Goal: Task Accomplishment & Management: Use online tool/utility

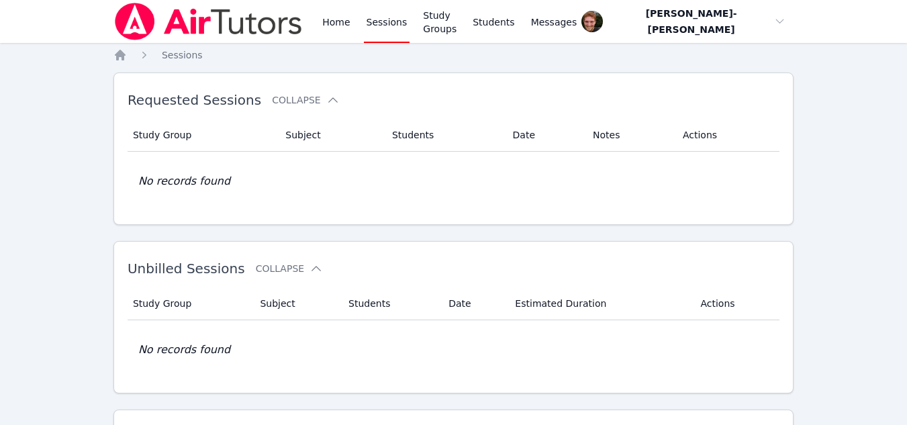
scroll to position [371, 0]
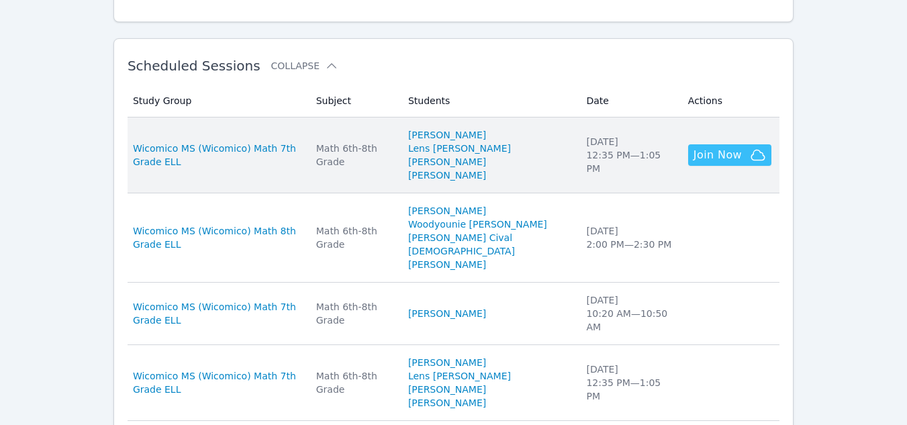
click at [712, 149] on span "Join Now" at bounding box center [717, 155] width 48 height 16
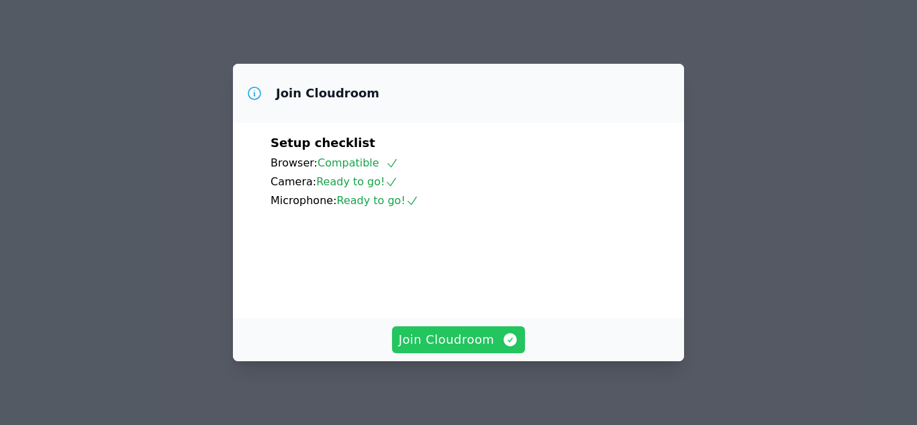
click at [460, 341] on span "Join Cloudroom" at bounding box center [459, 339] width 120 height 19
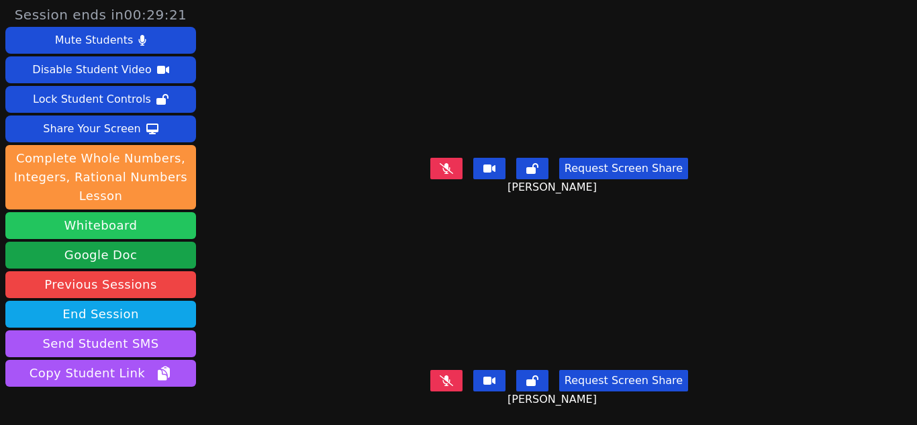
click at [74, 226] on button "Whiteboard" at bounding box center [100, 225] width 191 height 27
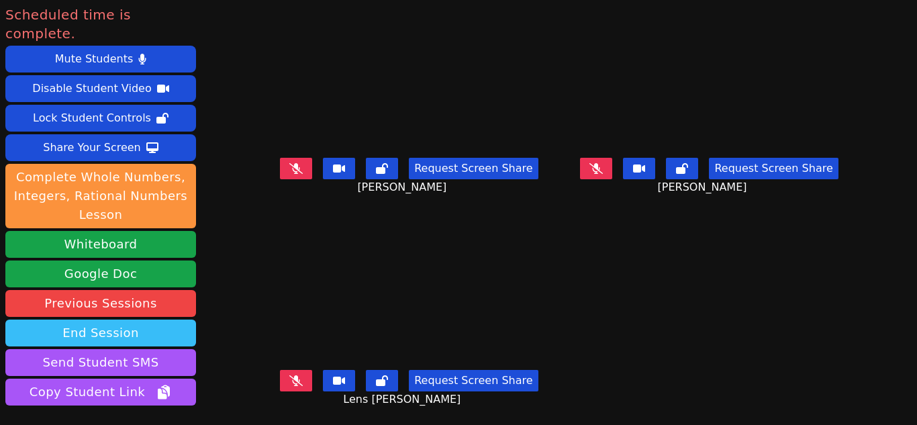
click at [95, 319] on button "End Session" at bounding box center [100, 332] width 191 height 27
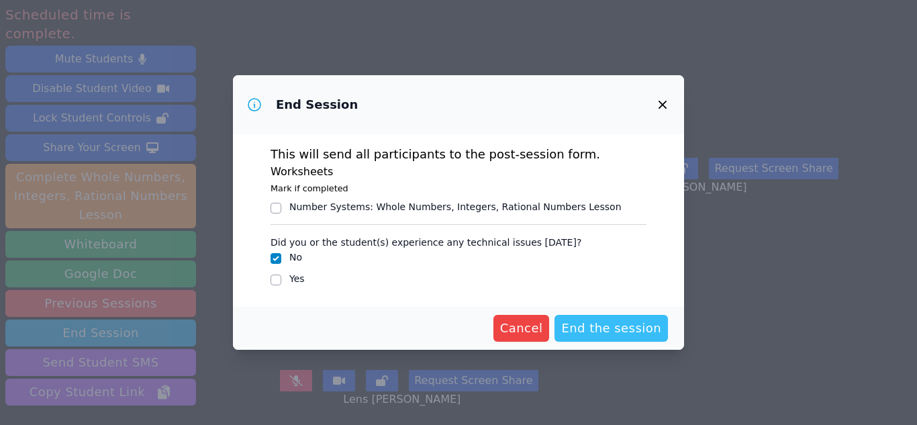
click at [605, 324] on span "End the session" at bounding box center [611, 328] width 100 height 19
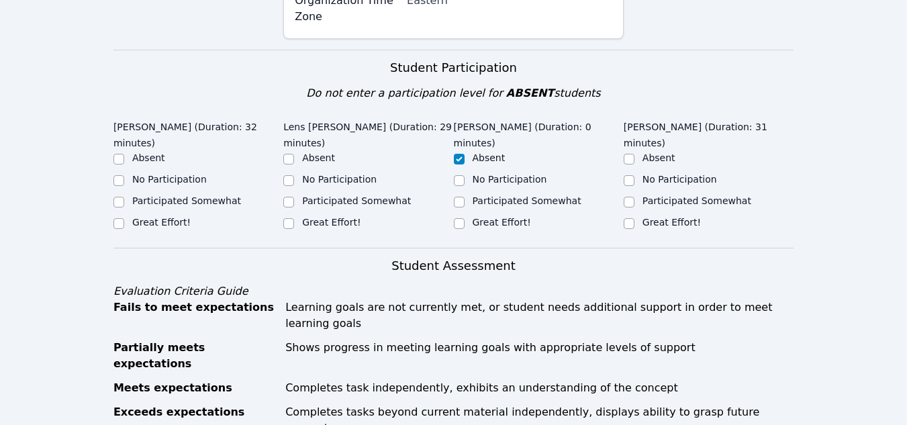
scroll to position [434, 0]
click at [307, 216] on label "Great Effort!" at bounding box center [331, 221] width 58 height 11
click at [294, 217] on input "Great Effort!" at bounding box center [288, 222] width 11 height 11
checkbox input "true"
click at [166, 216] on label "Great Effort!" at bounding box center [161, 221] width 58 height 11
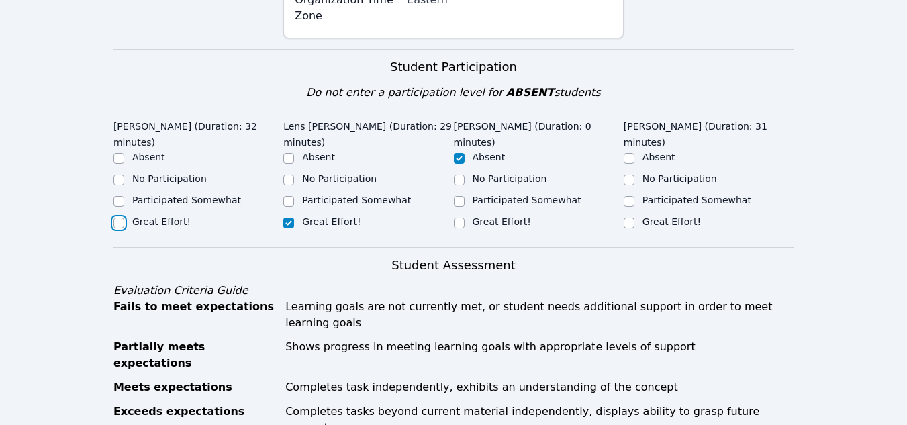
click at [124, 217] on input "Great Effort!" at bounding box center [118, 222] width 11 height 11
checkbox input "true"
click at [636, 215] on div "Great Effort!" at bounding box center [709, 223] width 170 height 16
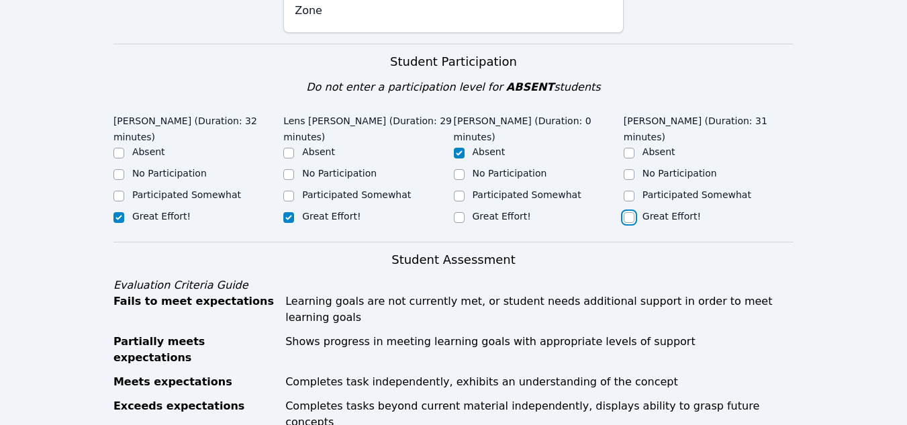
click at [630, 212] on input "Great Effort!" at bounding box center [629, 217] width 11 height 11
checkbox input "true"
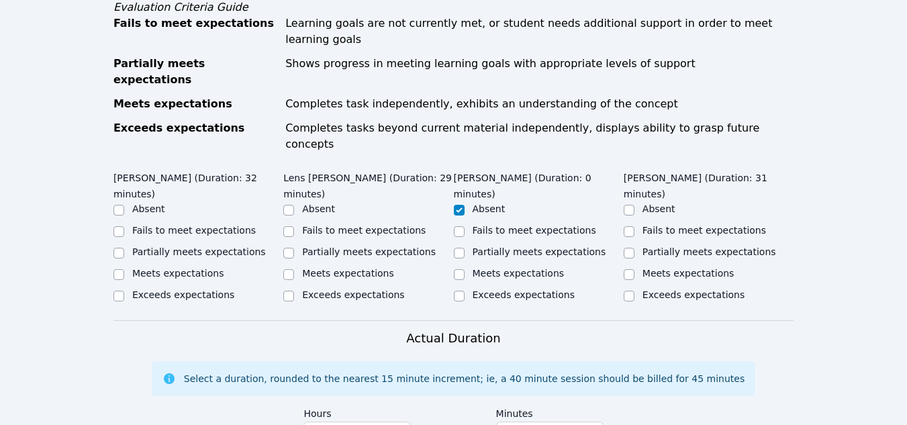
scroll to position [719, 0]
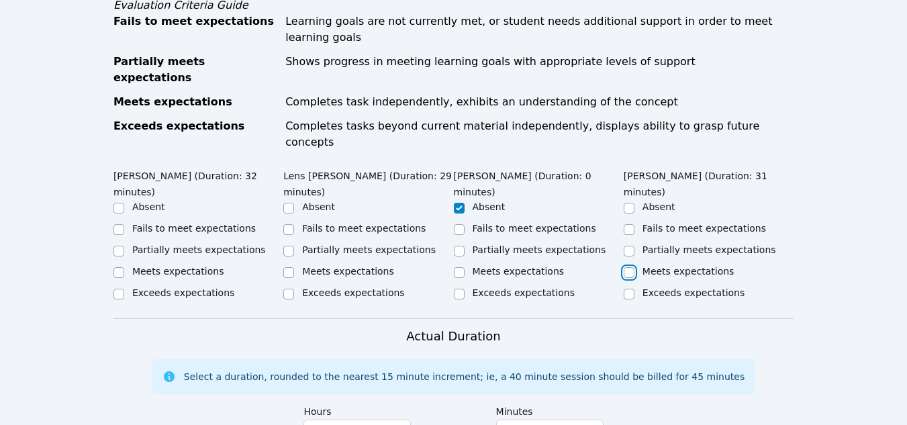
click at [628, 267] on input "Meets expectations" at bounding box center [629, 272] width 11 height 11
checkbox input "true"
click at [290, 289] on input "Exceeds expectations" at bounding box center [288, 294] width 11 height 11
checkbox input "true"
click at [156, 266] on label "Meets expectations" at bounding box center [178, 271] width 92 height 11
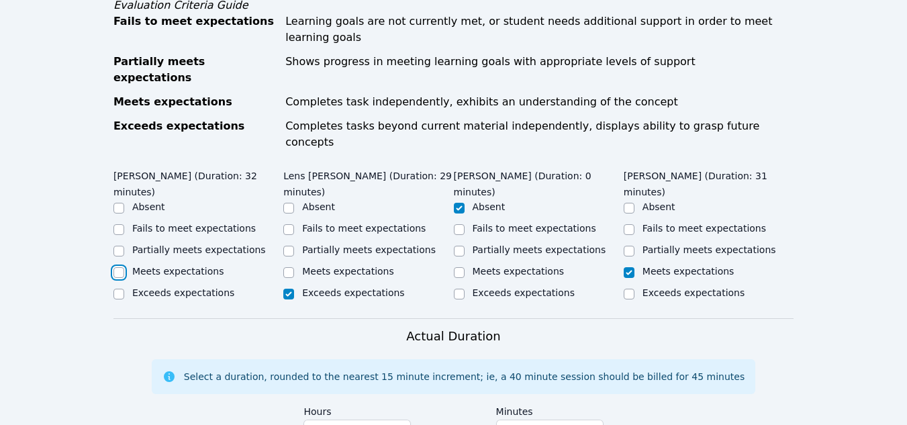
click at [124, 267] on input "Meets expectations" at bounding box center [118, 272] width 11 height 11
checkbox input "true"
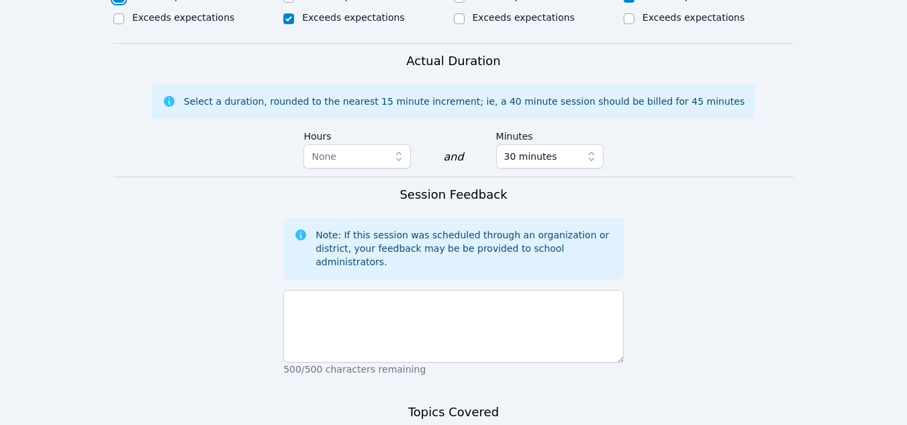
scroll to position [1123, 0]
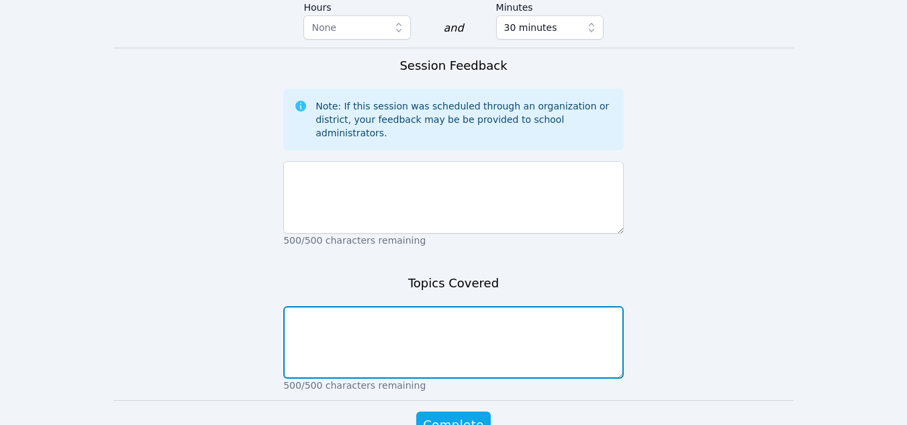
click at [383, 306] on textarea at bounding box center [453, 342] width 340 height 72
type textarea "Finding unit rates"
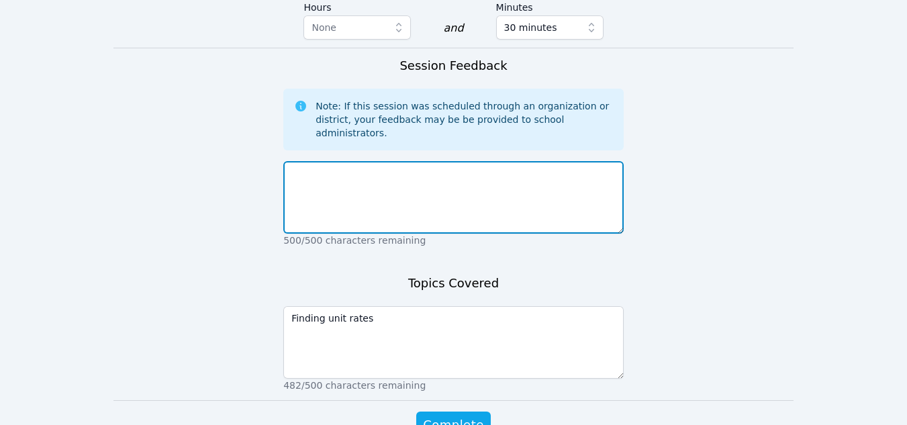
click at [340, 161] on textarea at bounding box center [453, 197] width 340 height 72
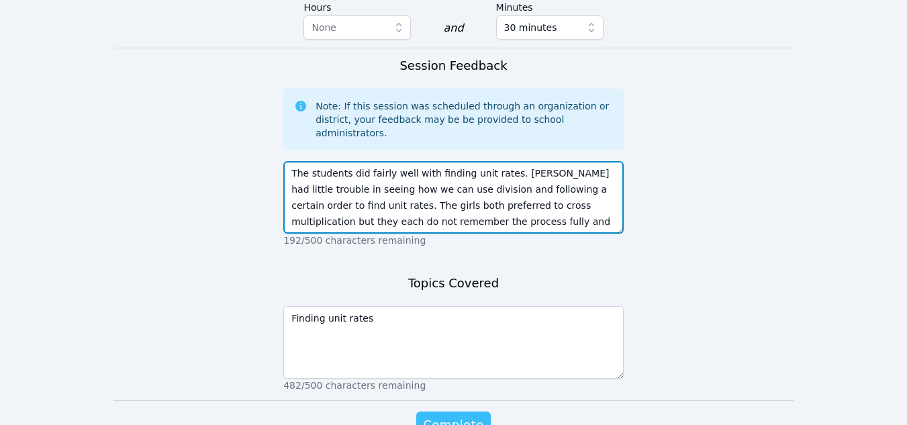
type textarea "The students did fairly well with finding unit rates. [PERSON_NAME] had little …"
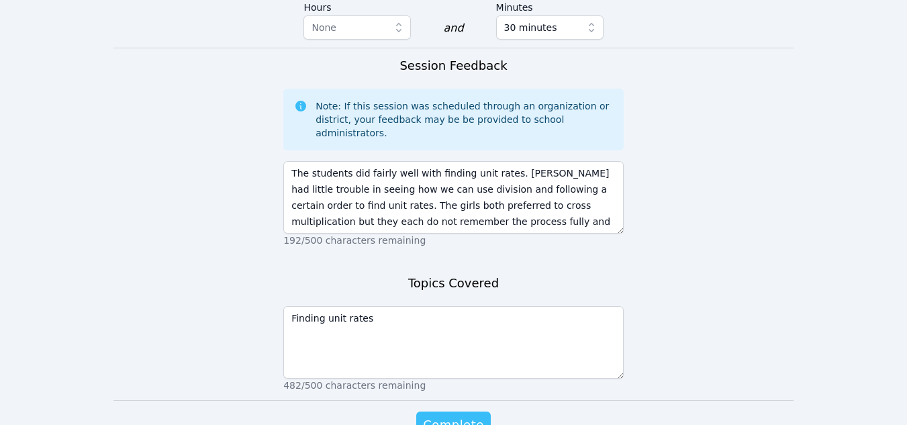
click at [452, 415] on span "Complete" at bounding box center [453, 424] width 60 height 19
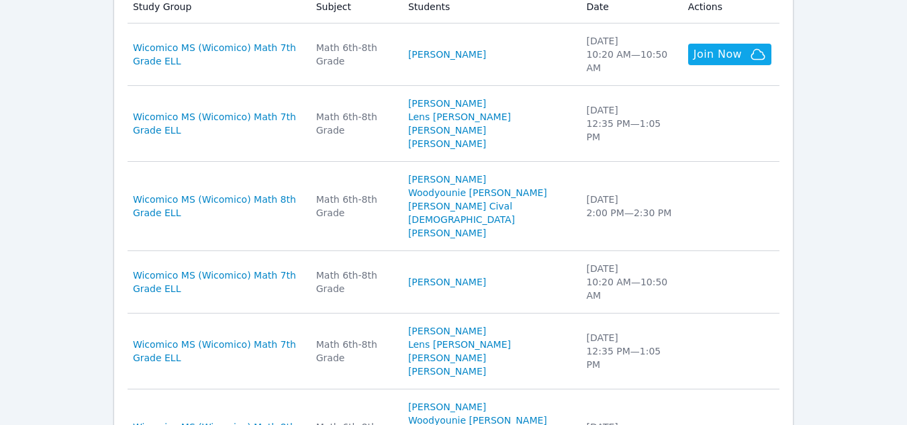
scroll to position [470, 0]
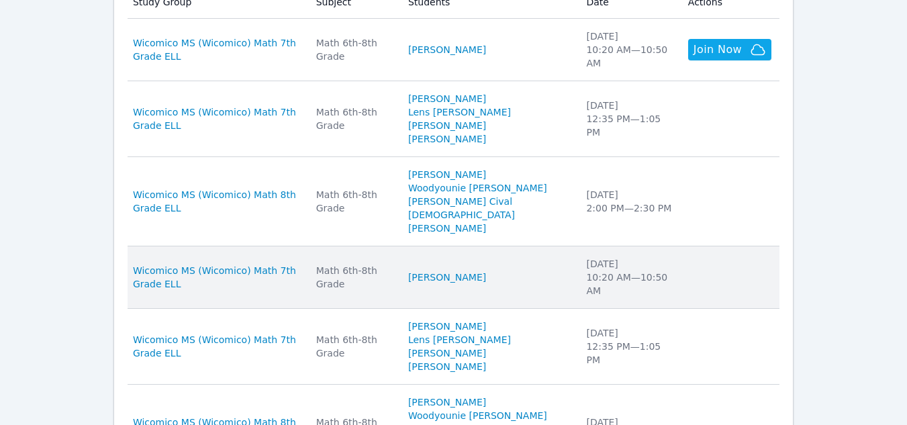
click at [370, 264] on div "Math 6th-8th Grade" at bounding box center [354, 277] width 76 height 27
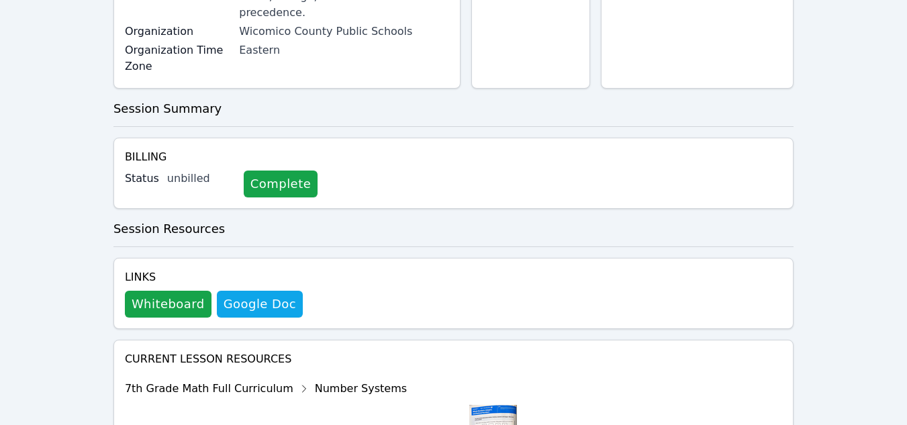
scroll to position [373, 0]
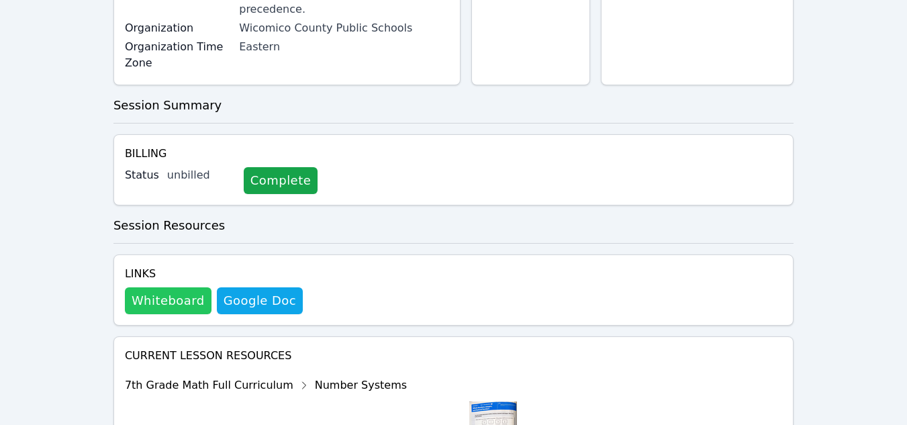
click at [164, 287] on button "Whiteboard" at bounding box center [168, 300] width 87 height 27
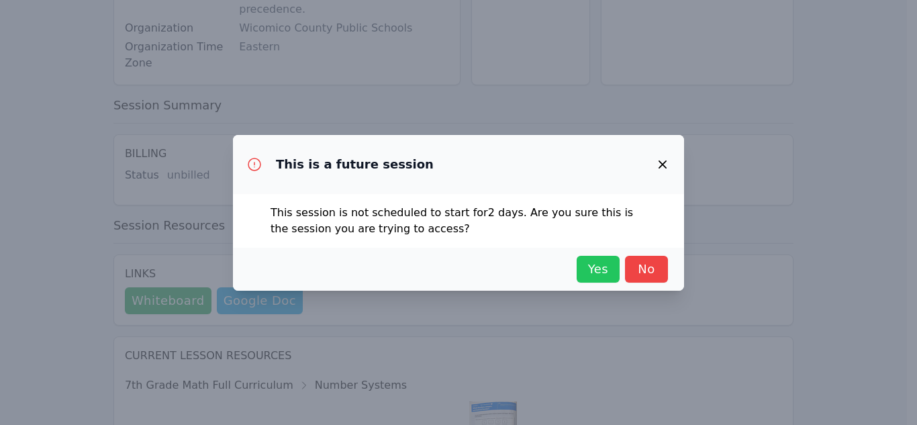
click at [594, 275] on span "Yes" at bounding box center [598, 269] width 30 height 19
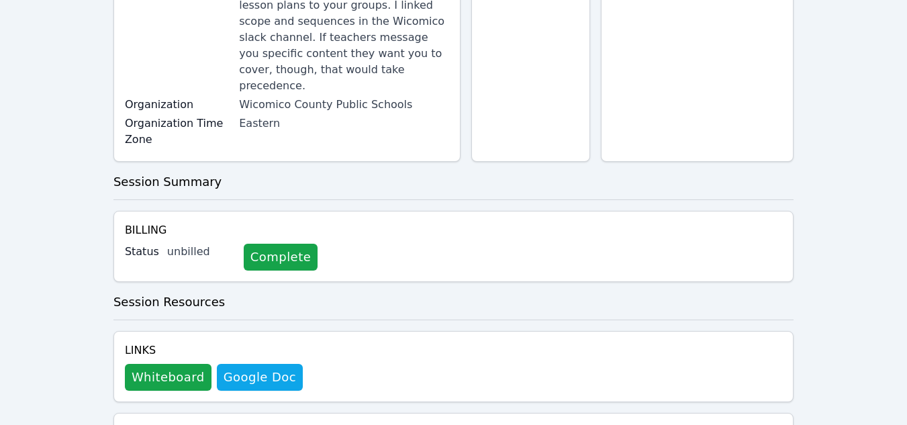
scroll to position [0, 0]
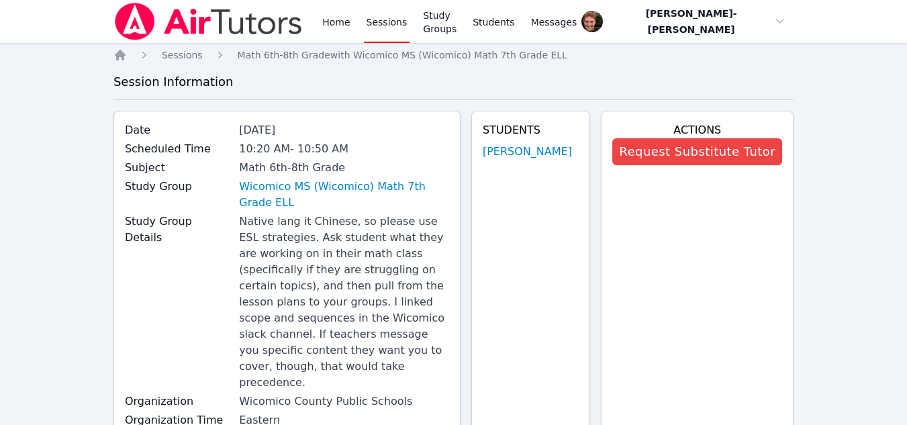
click at [375, 26] on link "Sessions" at bounding box center [387, 21] width 46 height 43
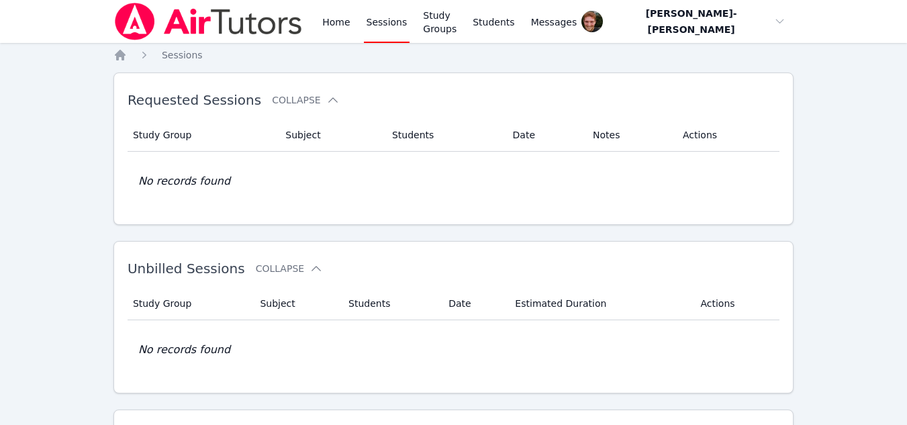
click at [379, 30] on link "Sessions" at bounding box center [387, 21] width 46 height 43
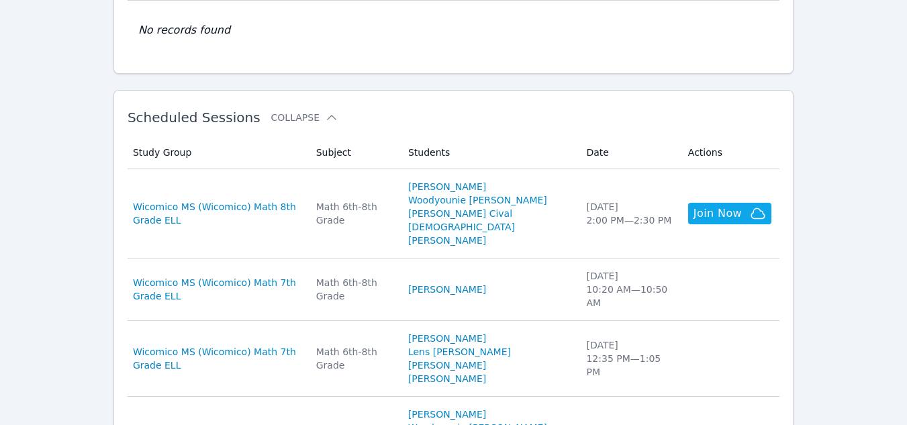
scroll to position [320, 0]
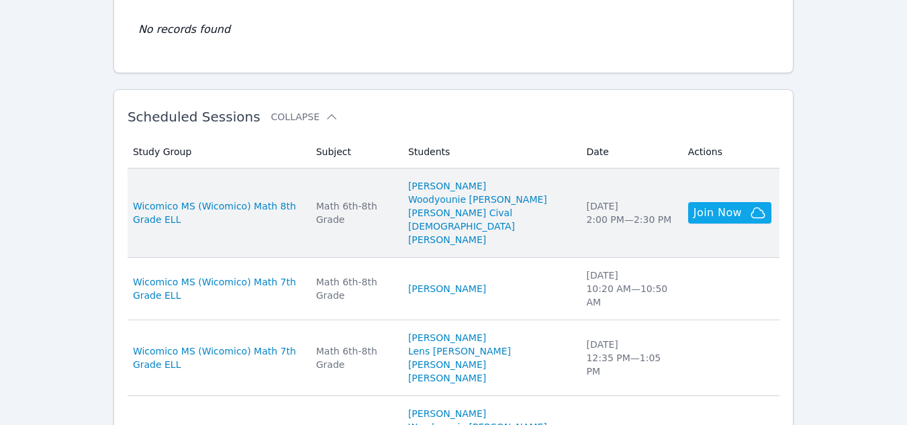
click at [400, 228] on td "Subject Math 6th-8th Grade" at bounding box center [354, 212] width 92 height 89
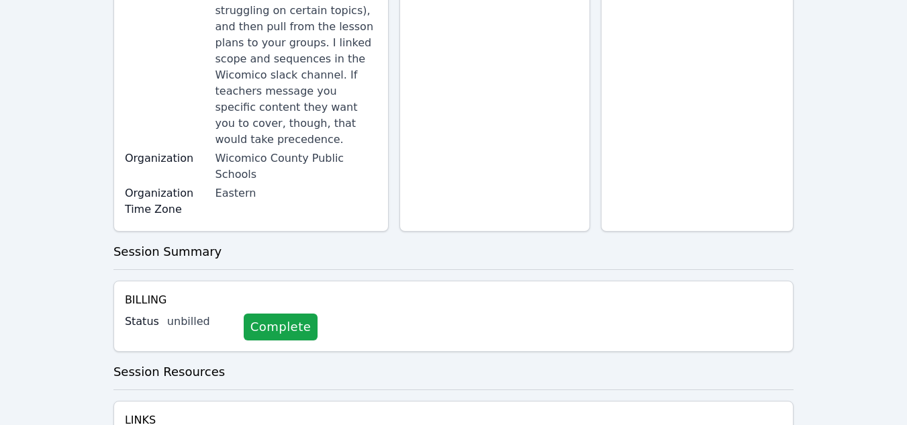
scroll to position [285, 0]
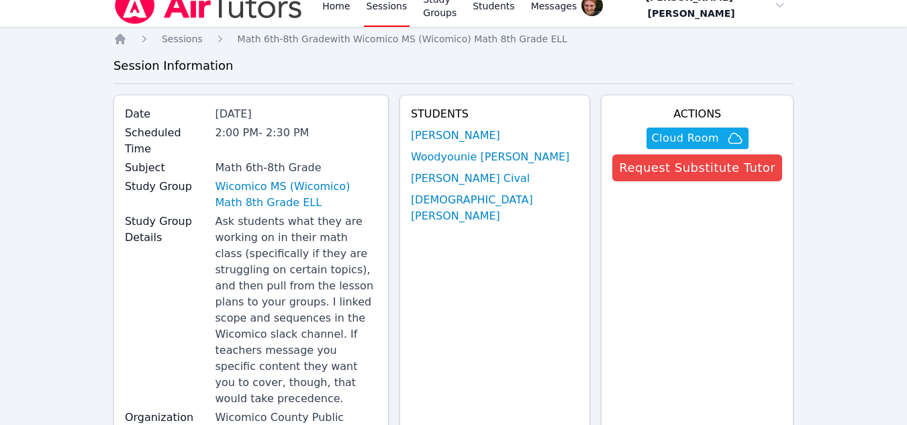
scroll to position [0, 0]
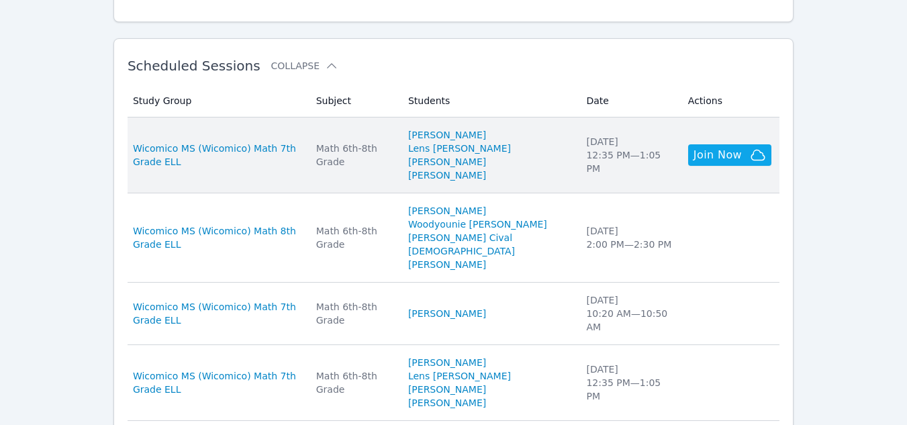
scroll to position [430, 0]
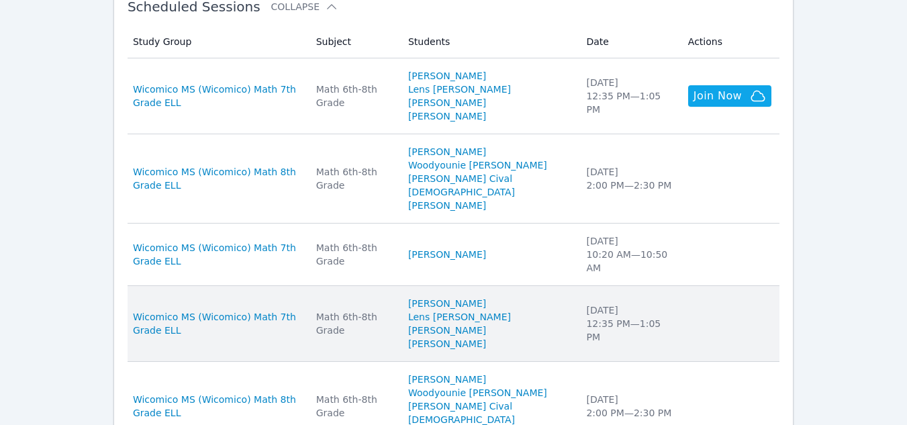
click at [400, 286] on td "Subject Math 6th-8th Grade" at bounding box center [354, 324] width 92 height 76
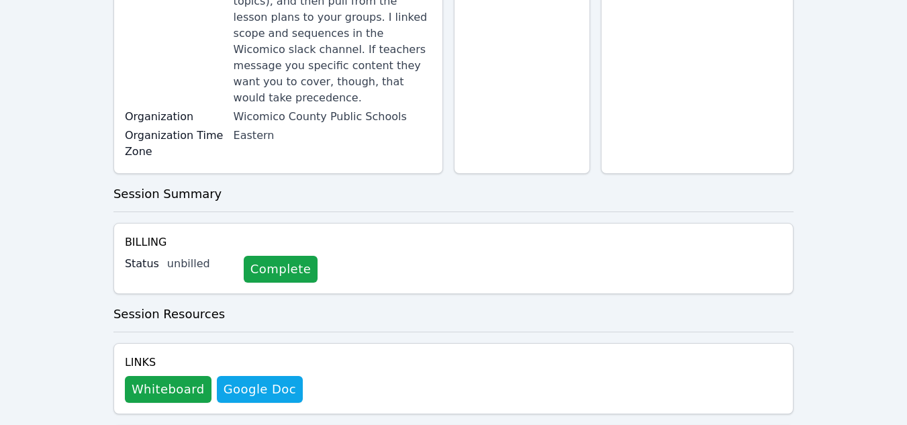
scroll to position [275, 0]
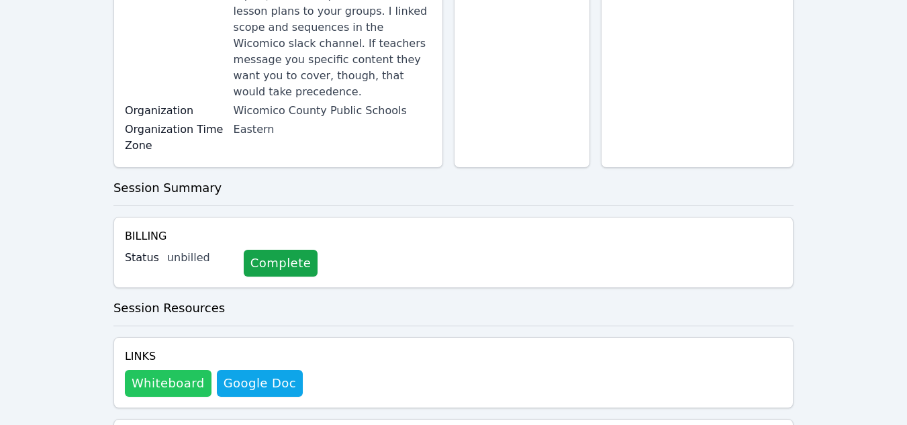
click at [180, 370] on button "Whiteboard" at bounding box center [168, 383] width 87 height 27
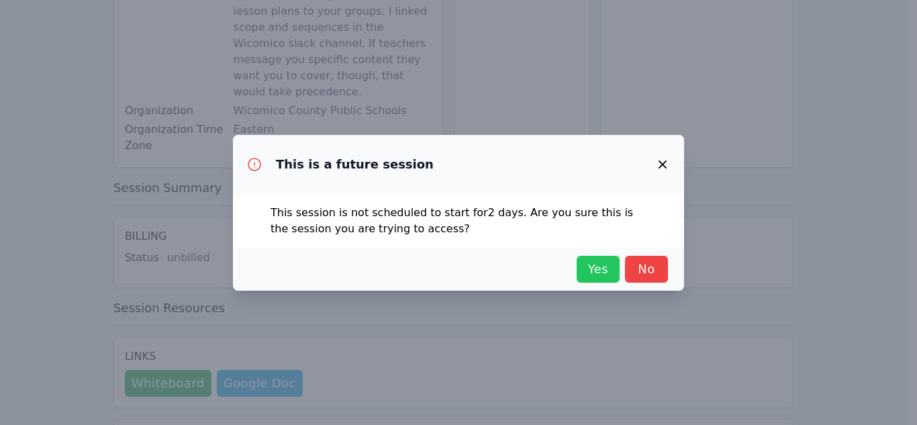
click at [587, 268] on span "Yes" at bounding box center [598, 269] width 30 height 19
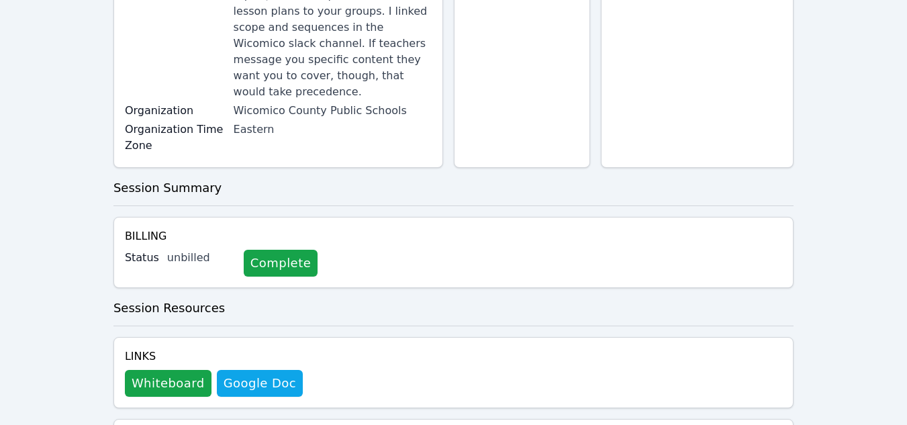
scroll to position [0, 0]
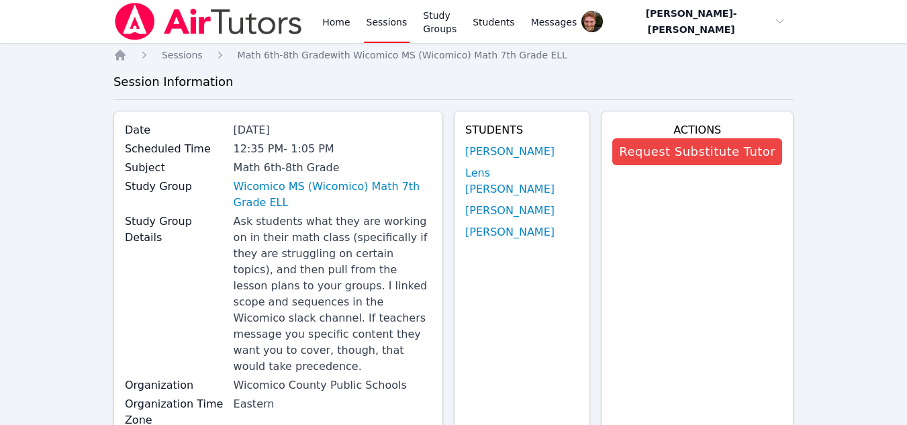
click at [376, 33] on link "Sessions" at bounding box center [387, 21] width 46 height 43
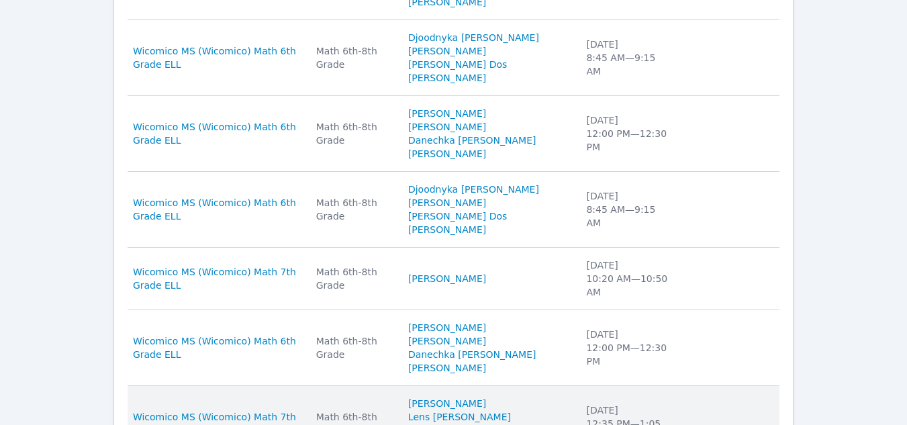
scroll to position [880, 0]
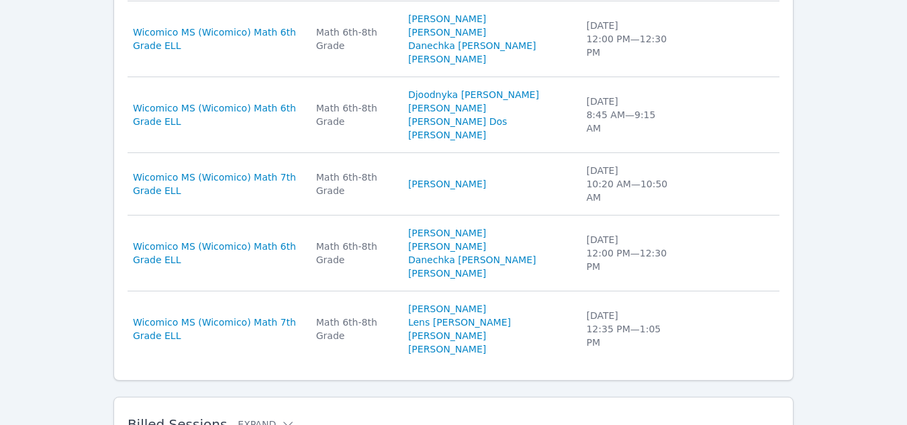
click at [263, 417] on button "Expand" at bounding box center [266, 423] width 57 height 13
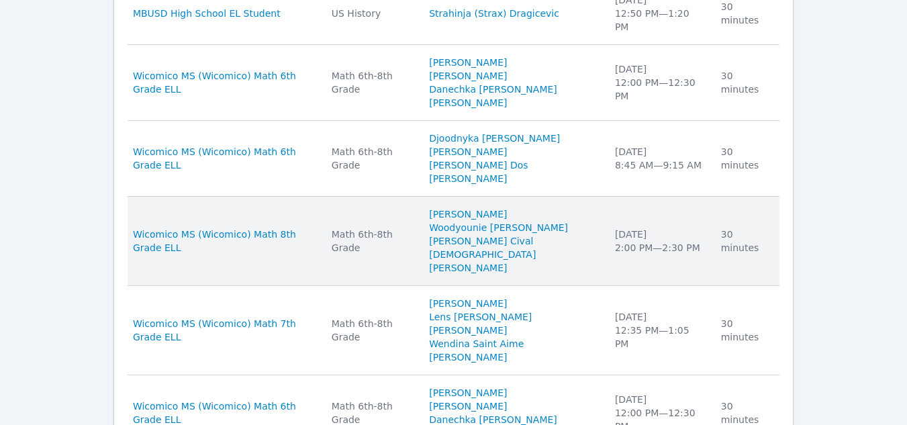
scroll to position [1511, 0]
